Goal: Task Accomplishment & Management: Manage account settings

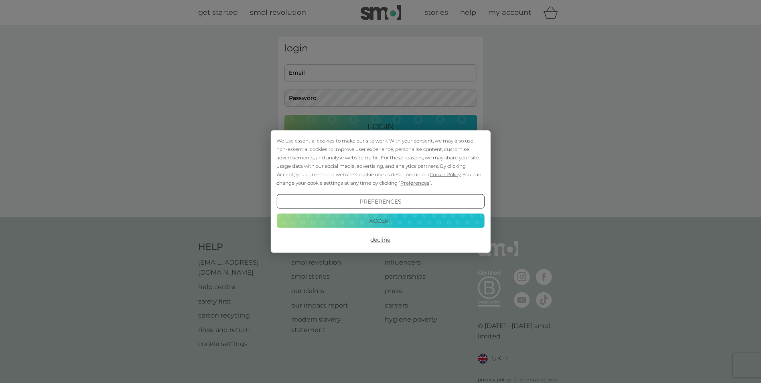
type input "mariegondlach@sky.com"
click at [401, 221] on button "Accept" at bounding box center [380, 220] width 208 height 14
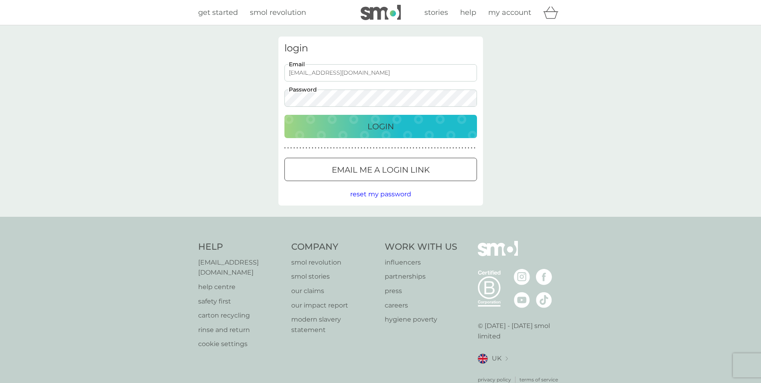
click at [382, 128] on p "Login" at bounding box center [380, 126] width 26 height 13
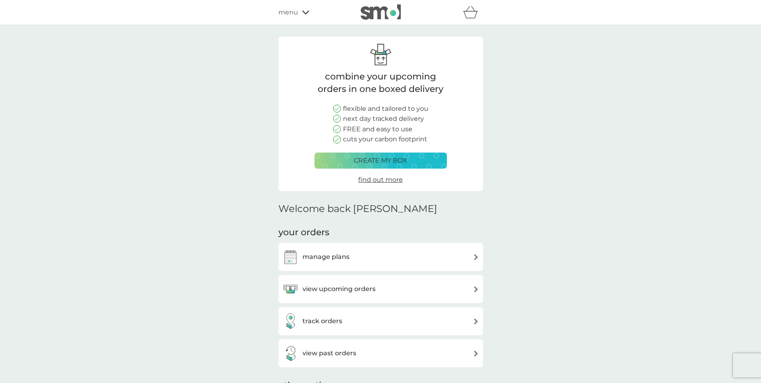
click at [385, 158] on p "create my box" at bounding box center [380, 160] width 53 height 10
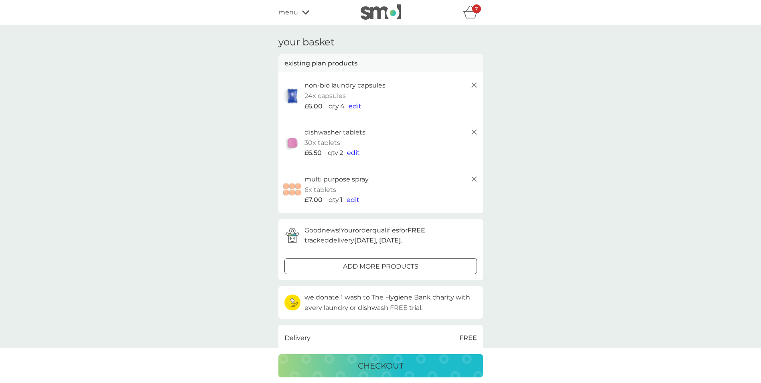
click at [473, 178] on icon at bounding box center [474, 179] width 10 height 10
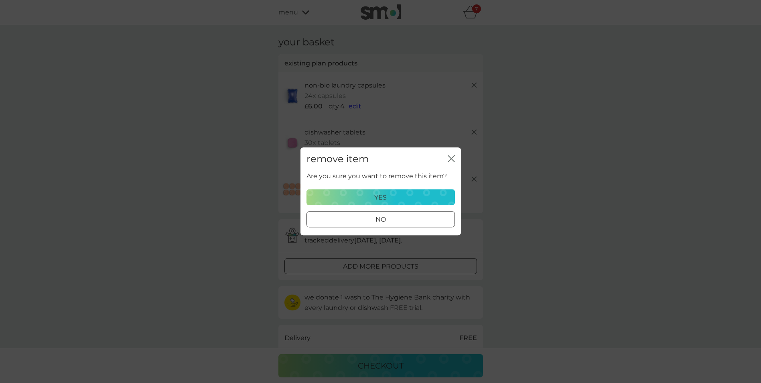
click at [384, 198] on p "yes" at bounding box center [380, 197] width 12 height 10
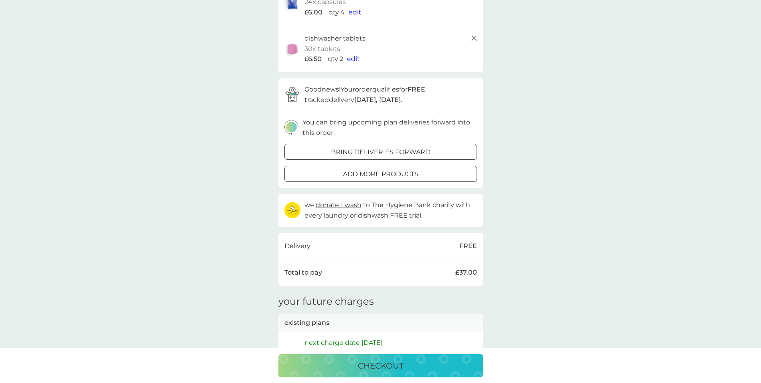
scroll to position [80, 0]
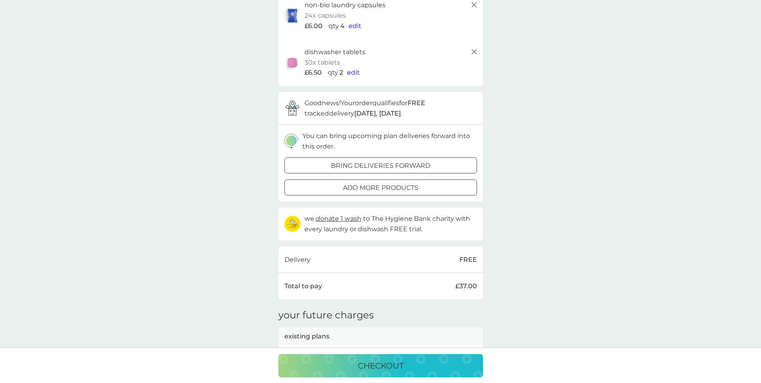
click at [386, 166] on div at bounding box center [380, 166] width 29 height 8
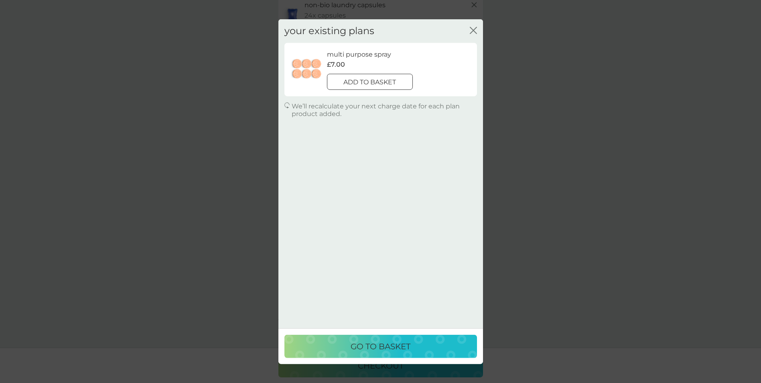
click at [474, 29] on icon "close" at bounding box center [473, 30] width 7 height 7
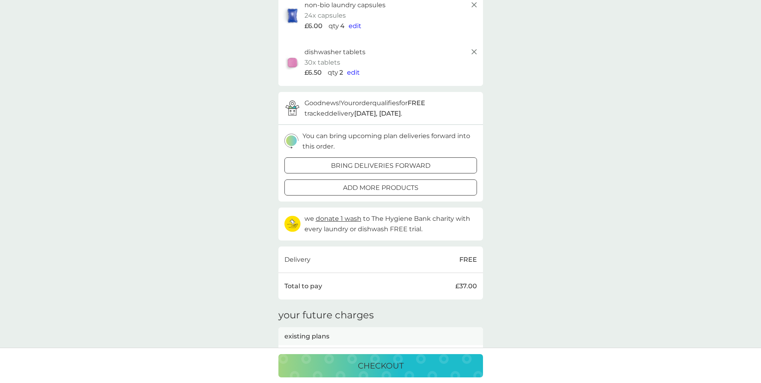
click at [381, 364] on p "checkout" at bounding box center [381, 365] width 46 height 13
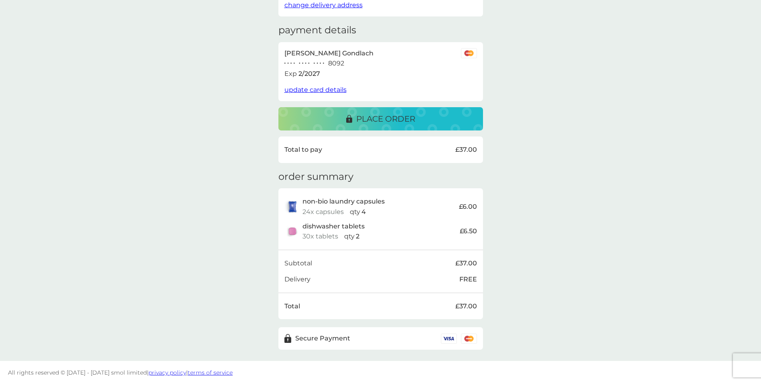
scroll to position [108, 0]
click at [370, 115] on p "place order" at bounding box center [385, 117] width 59 height 13
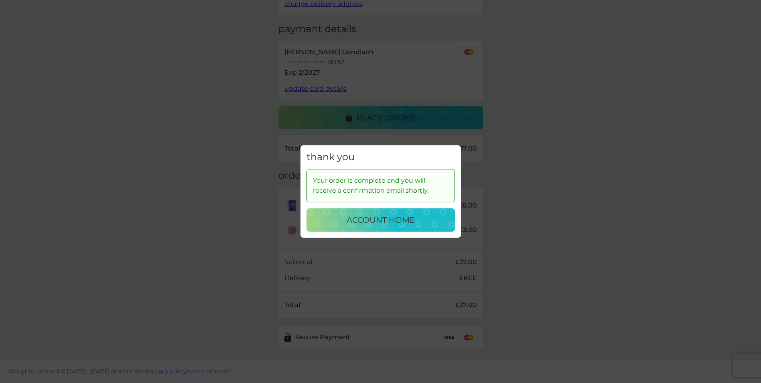
click at [566, 171] on div "thank you Your order is complete and you will receive a confirmation email shor…" at bounding box center [380, 191] width 761 height 383
click at [378, 222] on p "account home" at bounding box center [381, 219] width 68 height 13
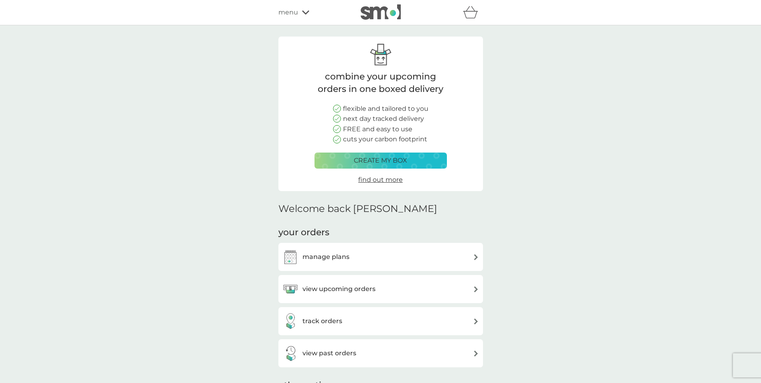
click at [330, 256] on h3 "manage plans" at bounding box center [325, 256] width 47 height 10
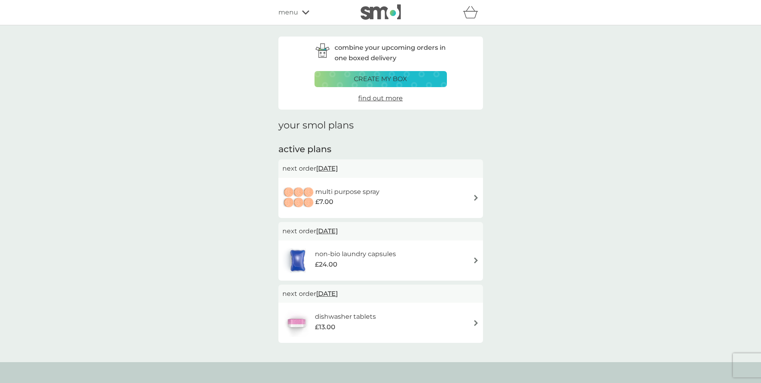
click at [476, 199] on img at bounding box center [476, 198] width 6 height 6
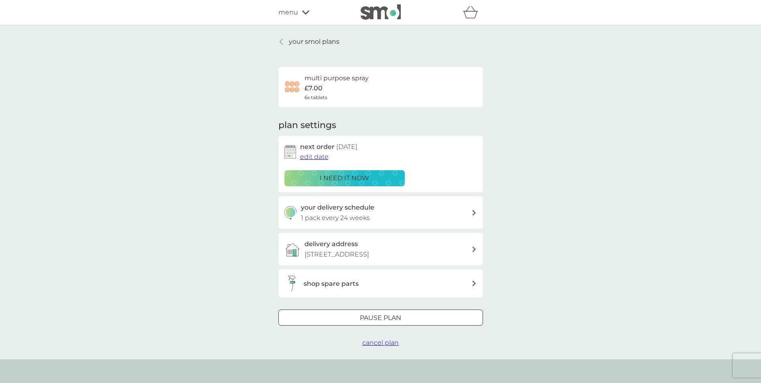
click at [394, 317] on div at bounding box center [380, 318] width 29 height 8
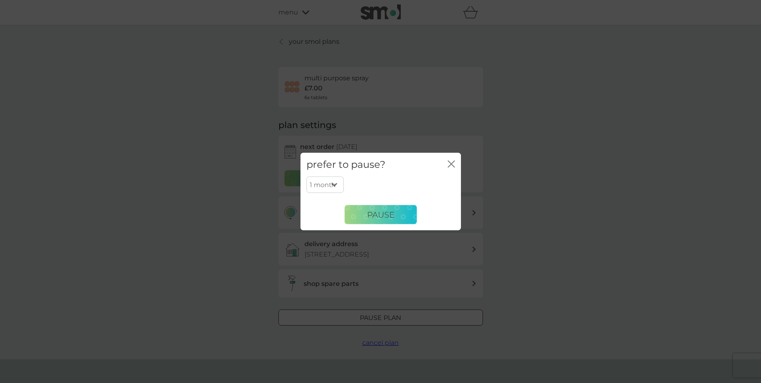
click at [334, 186] on select "1 month 2 months 3 months 4 months 5 months 6 months" at bounding box center [324, 184] width 37 height 17
select select "6"
click at [306, 176] on select "1 month 2 months 3 months 4 months 5 months 6 months" at bounding box center [324, 184] width 37 height 17
click at [373, 217] on span "Pause" at bounding box center [380, 214] width 27 height 10
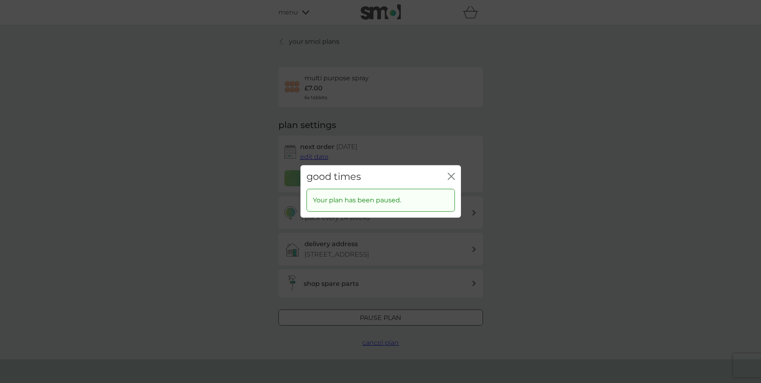
click at [451, 175] on icon "close" at bounding box center [451, 175] width 7 height 7
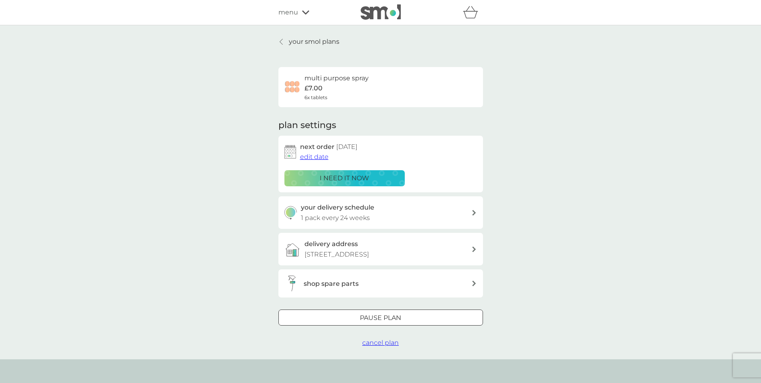
click at [304, 43] on p "your smol plans" at bounding box center [314, 41] width 51 height 10
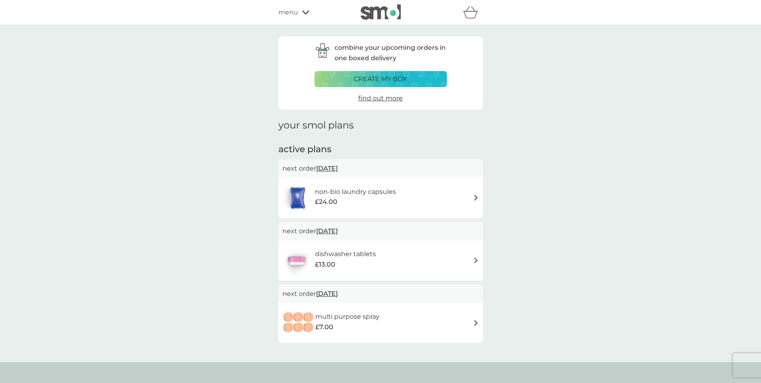
click at [471, 198] on div "non-bio laundry capsules £24.00" at bounding box center [380, 198] width 197 height 28
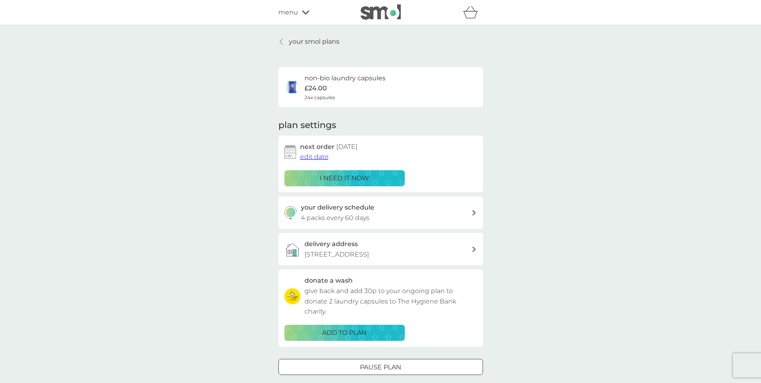
click at [379, 365] on div at bounding box center [380, 366] width 2 height 2
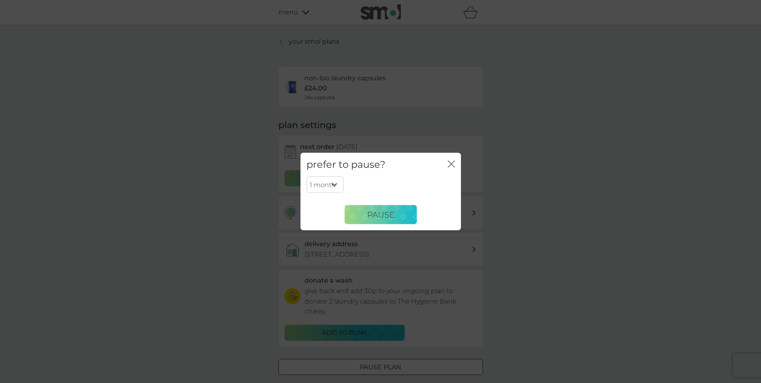
click at [339, 187] on select "1 month 2 months 3 months 4 months 5 months 6 months" at bounding box center [324, 184] width 37 height 17
select select "6"
click at [306, 176] on select "1 month 2 months 3 months 4 months 5 months 6 months" at bounding box center [324, 184] width 37 height 17
click at [382, 220] on button "Pause" at bounding box center [381, 214] width 72 height 19
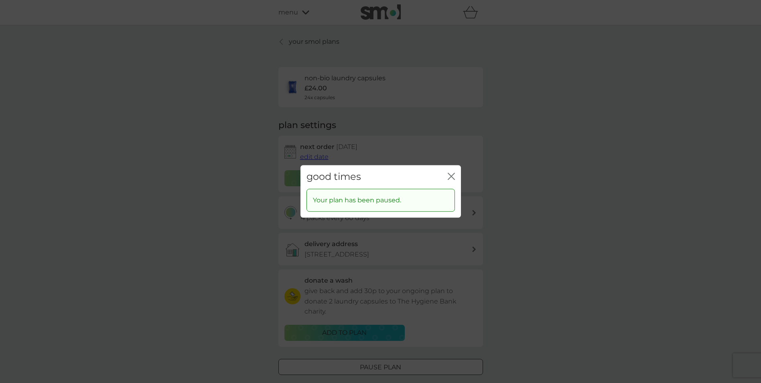
click at [453, 175] on icon "close" at bounding box center [451, 175] width 7 height 7
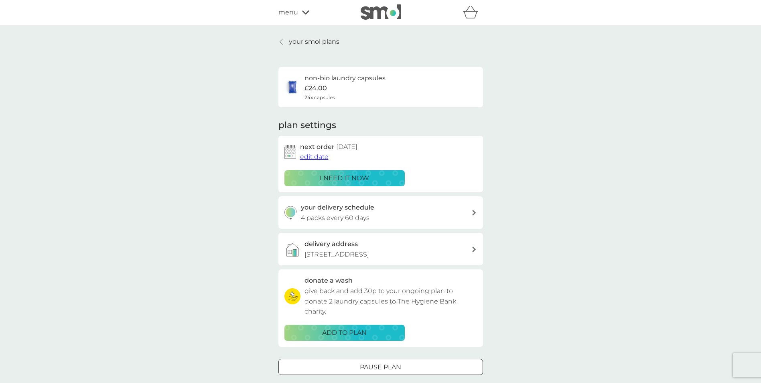
click at [307, 41] on p "your smol plans" at bounding box center [314, 41] width 51 height 10
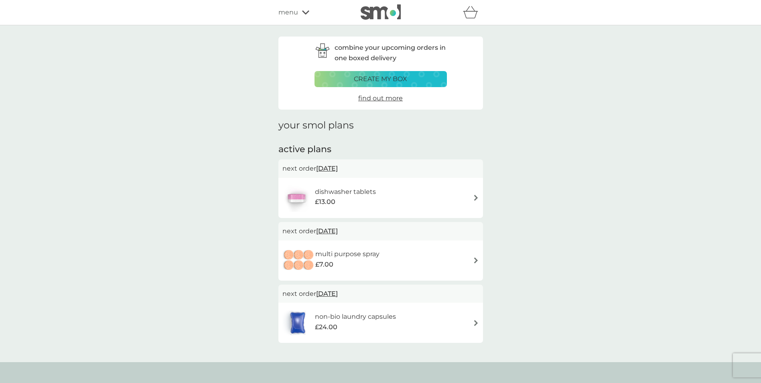
click at [476, 194] on div "dishwasher tablets £13.00" at bounding box center [380, 198] width 197 height 28
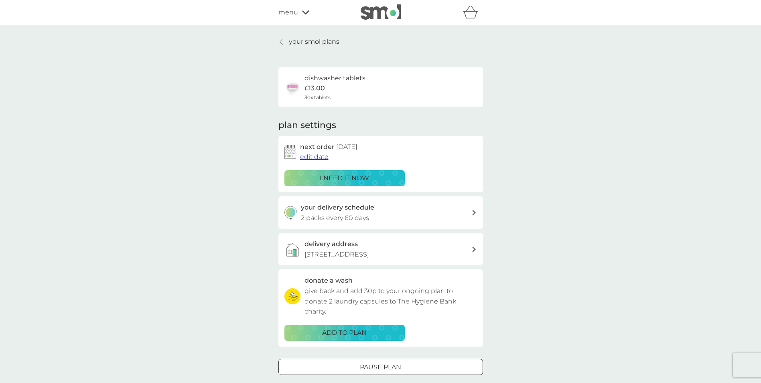
click at [374, 362] on p "Pause plan" at bounding box center [380, 367] width 41 height 10
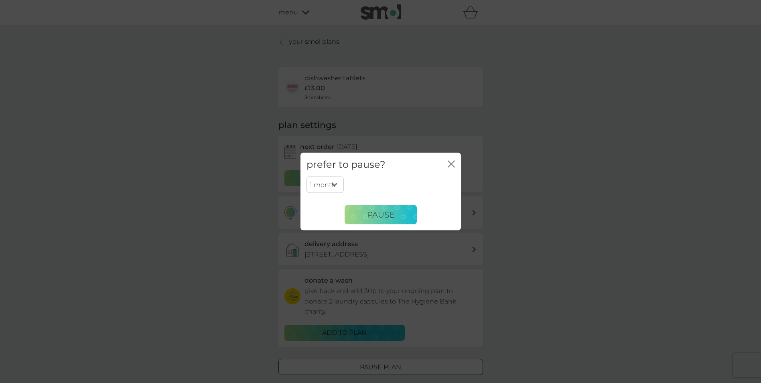
drag, startPoint x: 336, startPoint y: 183, endPoint x: 336, endPoint y: 189, distance: 5.6
click at [336, 183] on select "1 month 2 months 3 months 4 months 5 months 6 months" at bounding box center [324, 184] width 37 height 17
select select "6"
click at [306, 176] on select "1 month 2 months 3 months 4 months 5 months 6 months" at bounding box center [324, 184] width 37 height 17
click at [383, 213] on span "Pause" at bounding box center [380, 214] width 27 height 10
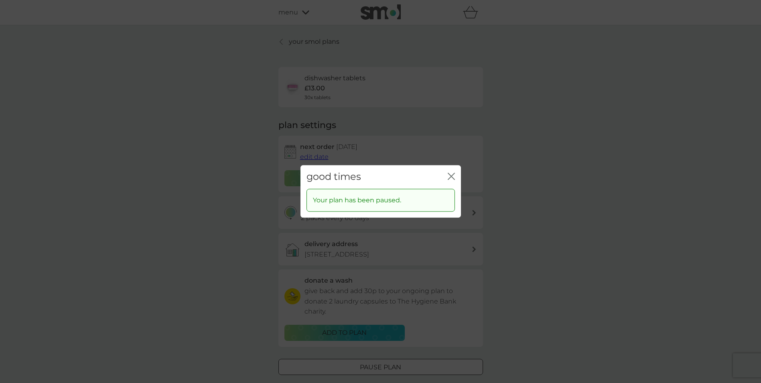
click at [453, 173] on icon "close" at bounding box center [451, 175] width 7 height 7
